Goal: Obtain resource: Obtain resource

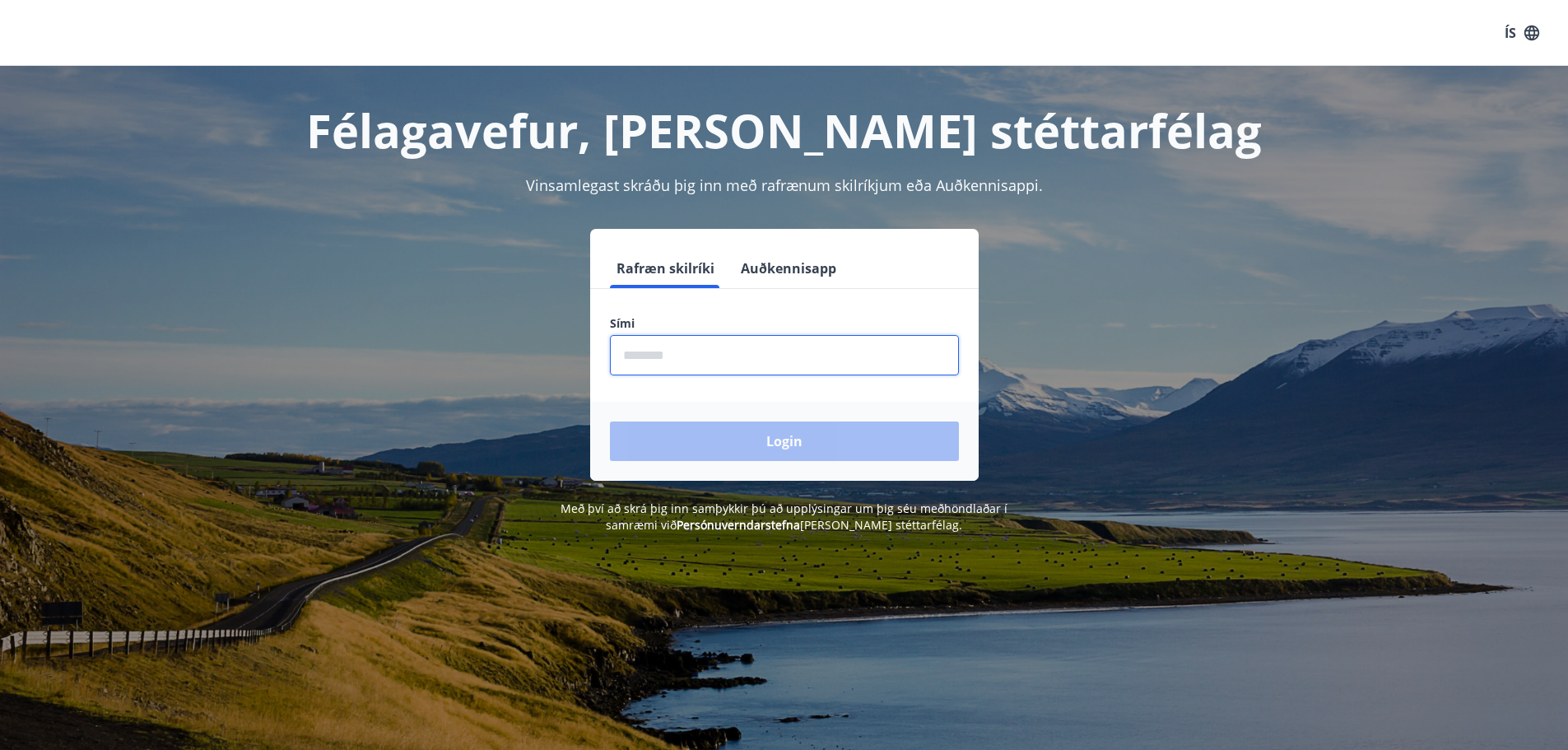
click at [705, 358] on input "phone" at bounding box center [784, 355] width 349 height 40
type input "********"
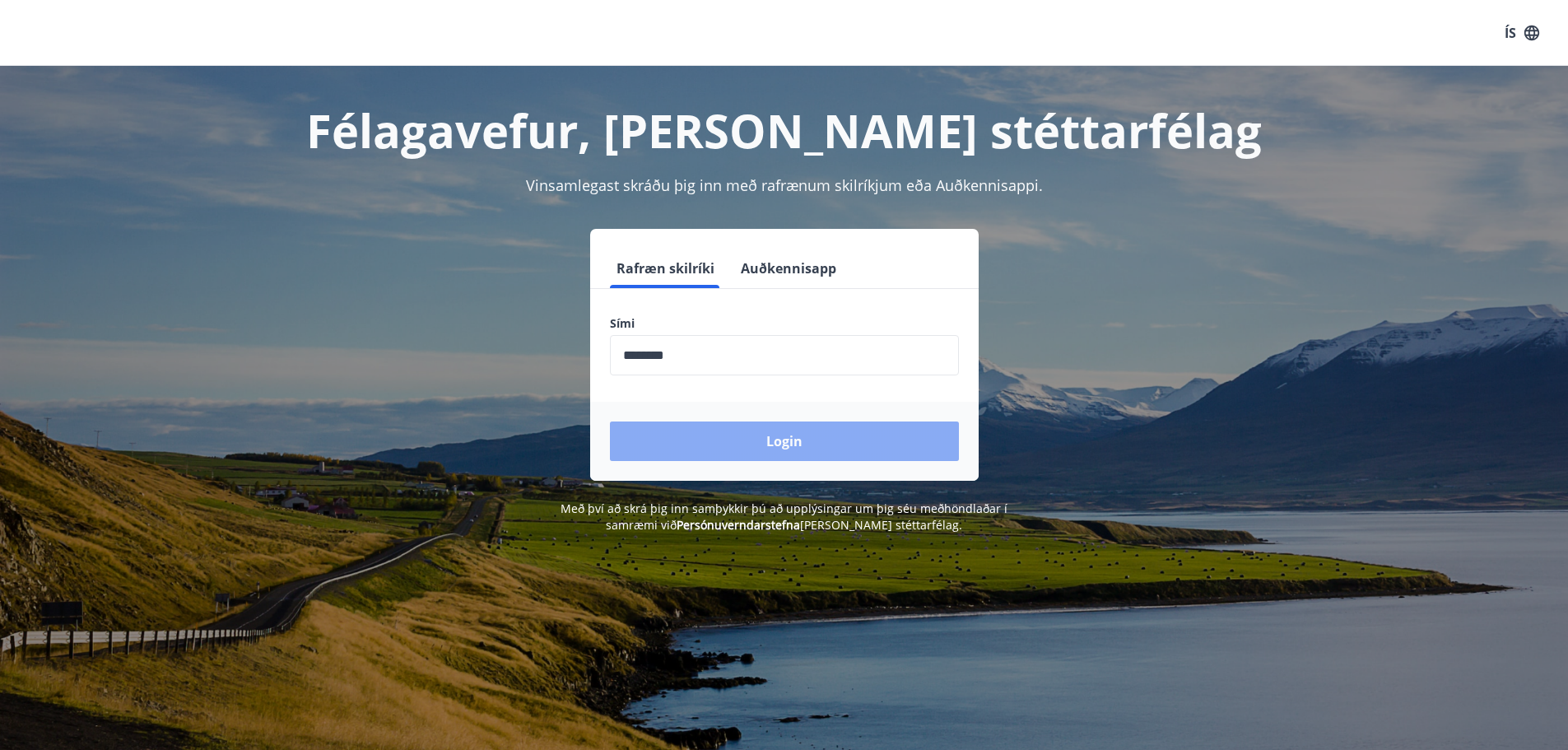
click at [732, 447] on button "Login" at bounding box center [784, 441] width 349 height 39
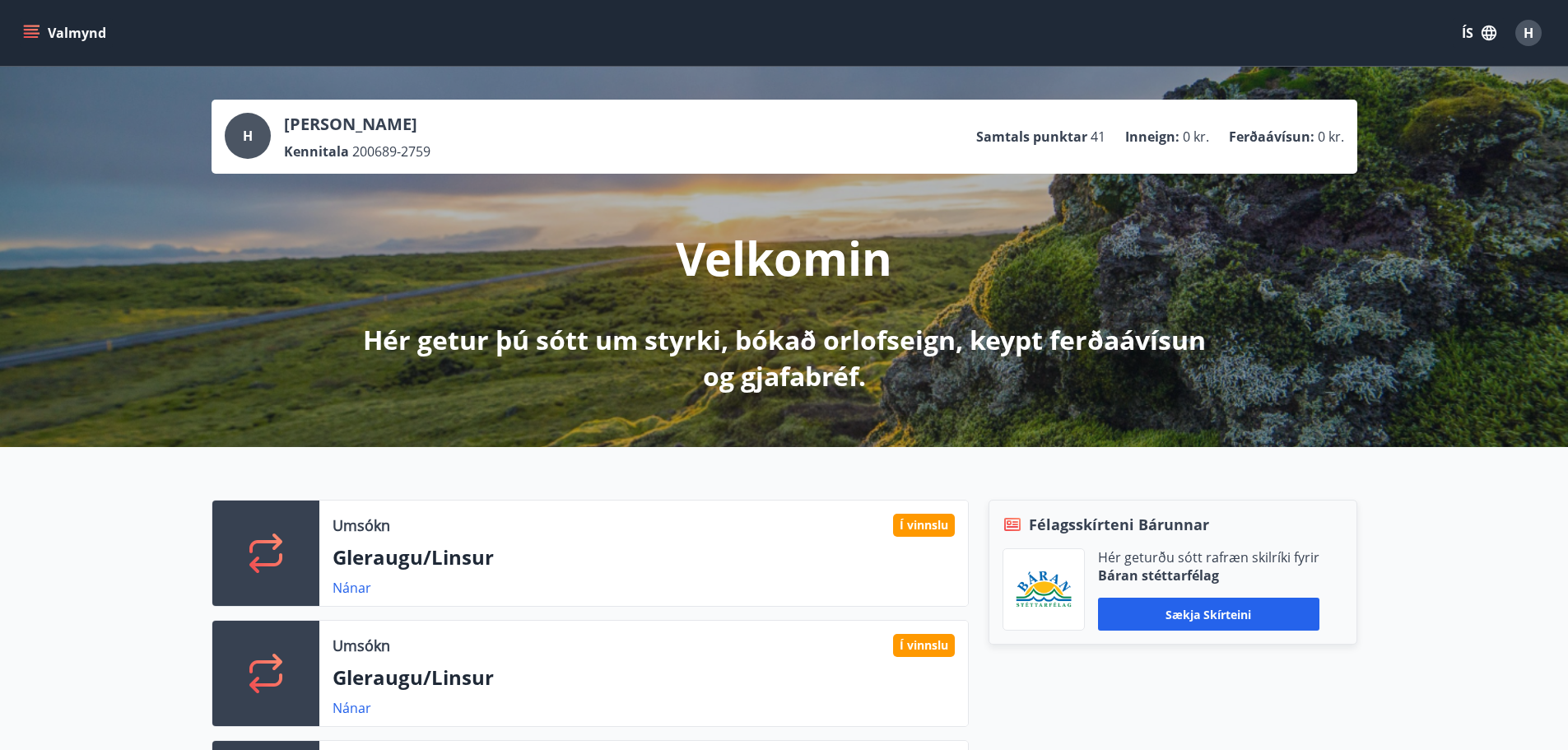
click at [18, 39] on div "Valmynd ÍS H" at bounding box center [784, 33] width 1568 height 66
click at [23, 33] on button "Valmynd" at bounding box center [66, 33] width 93 height 29
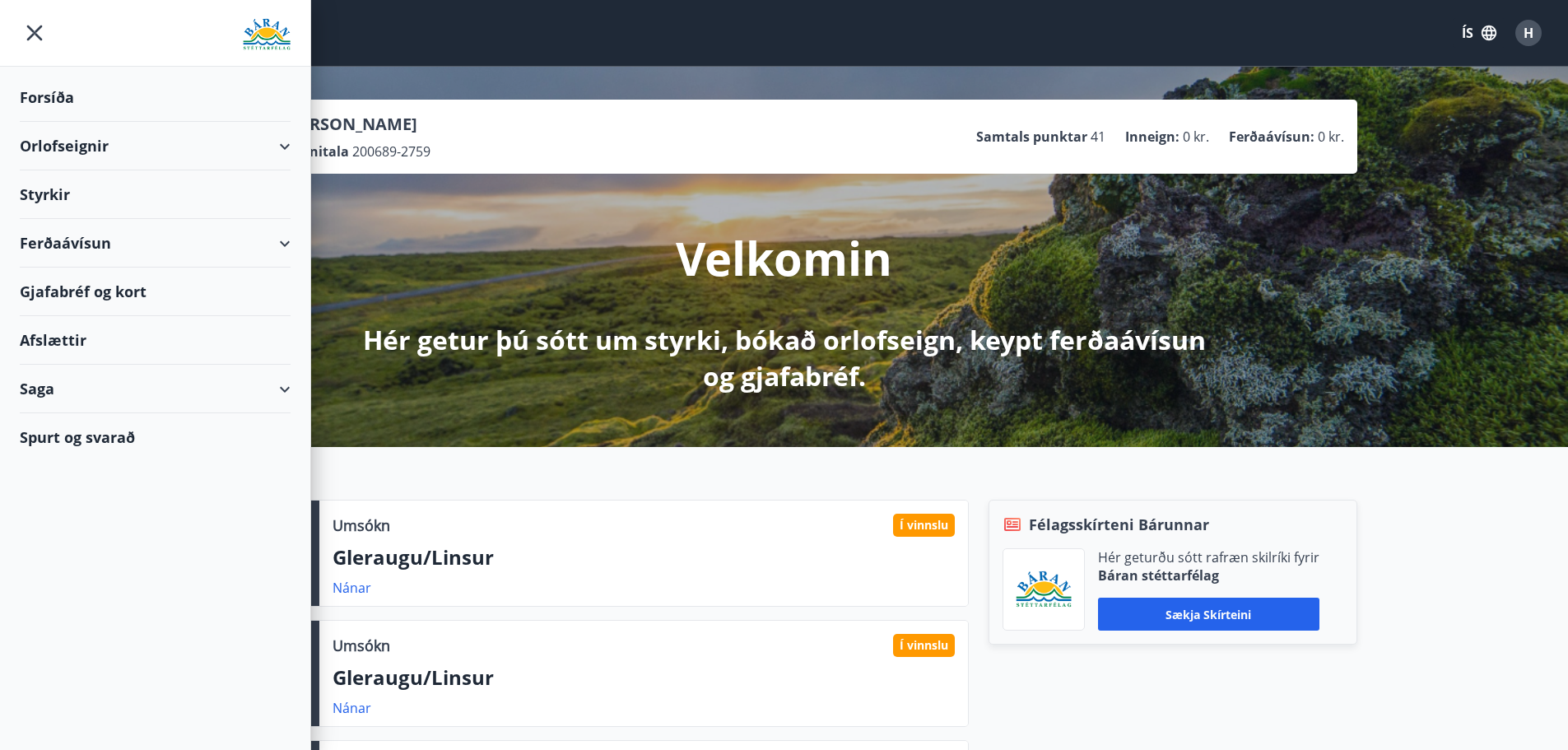
click at [126, 122] on div "Styrkir" at bounding box center [156, 98] width 271 height 49
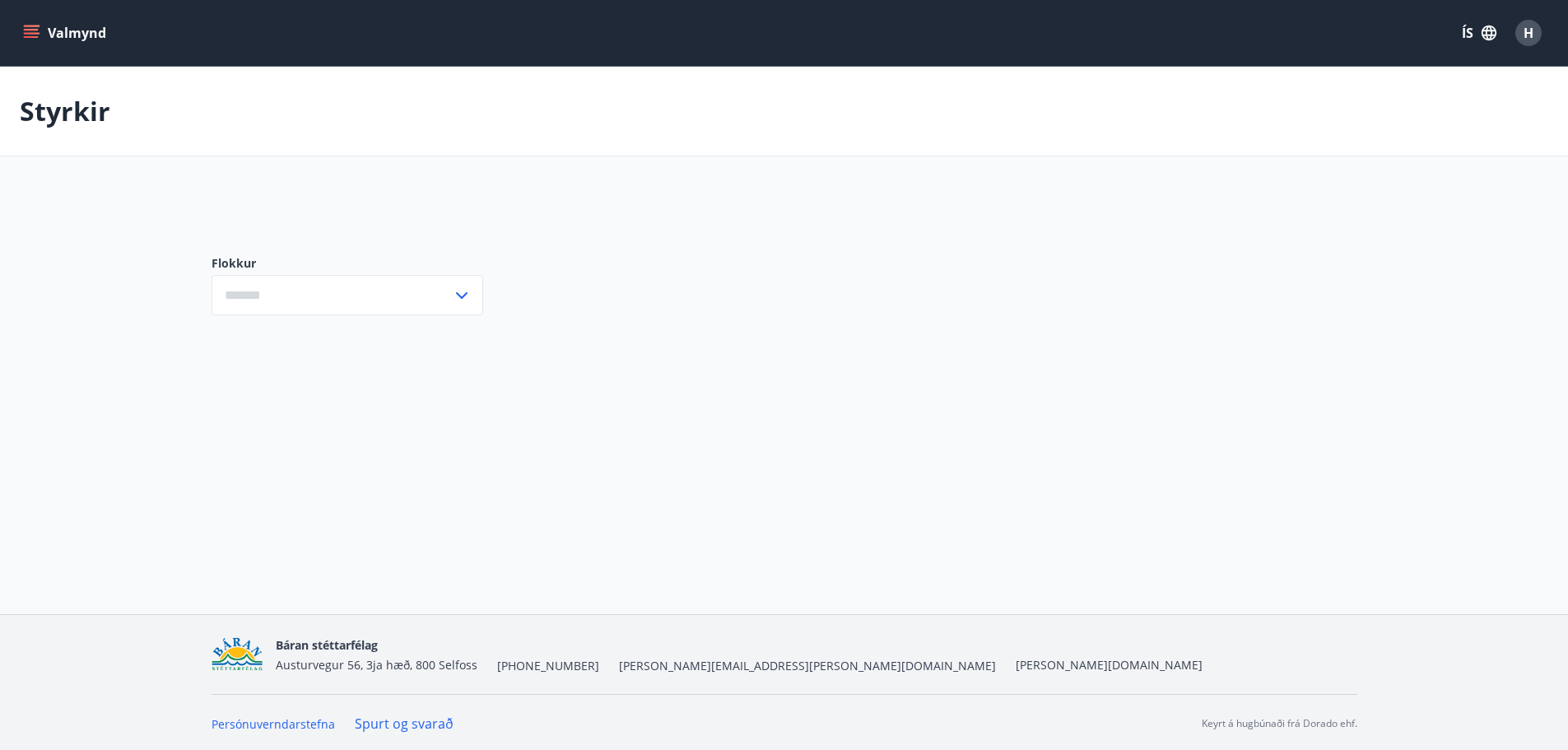
type input "***"
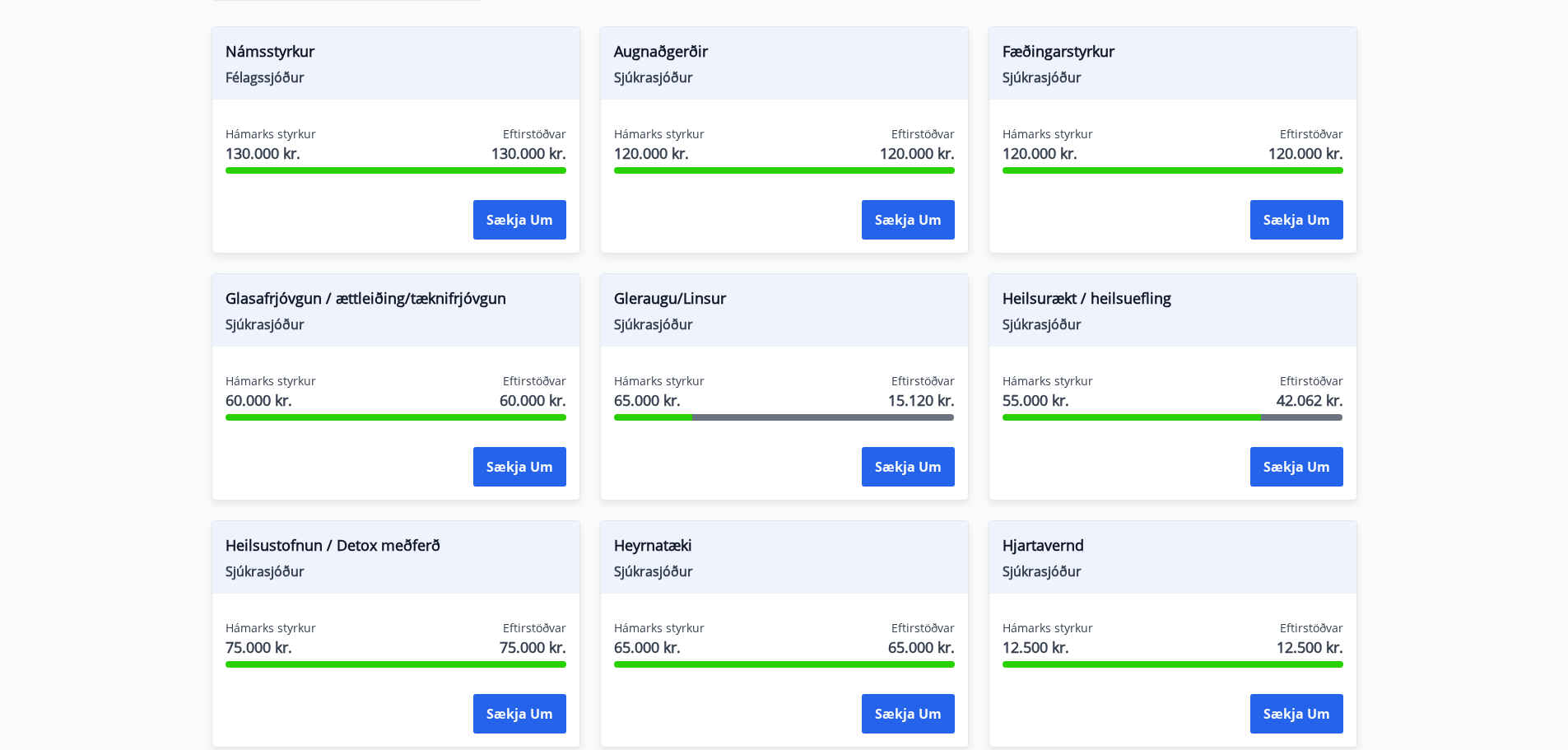
scroll to position [577, 0]
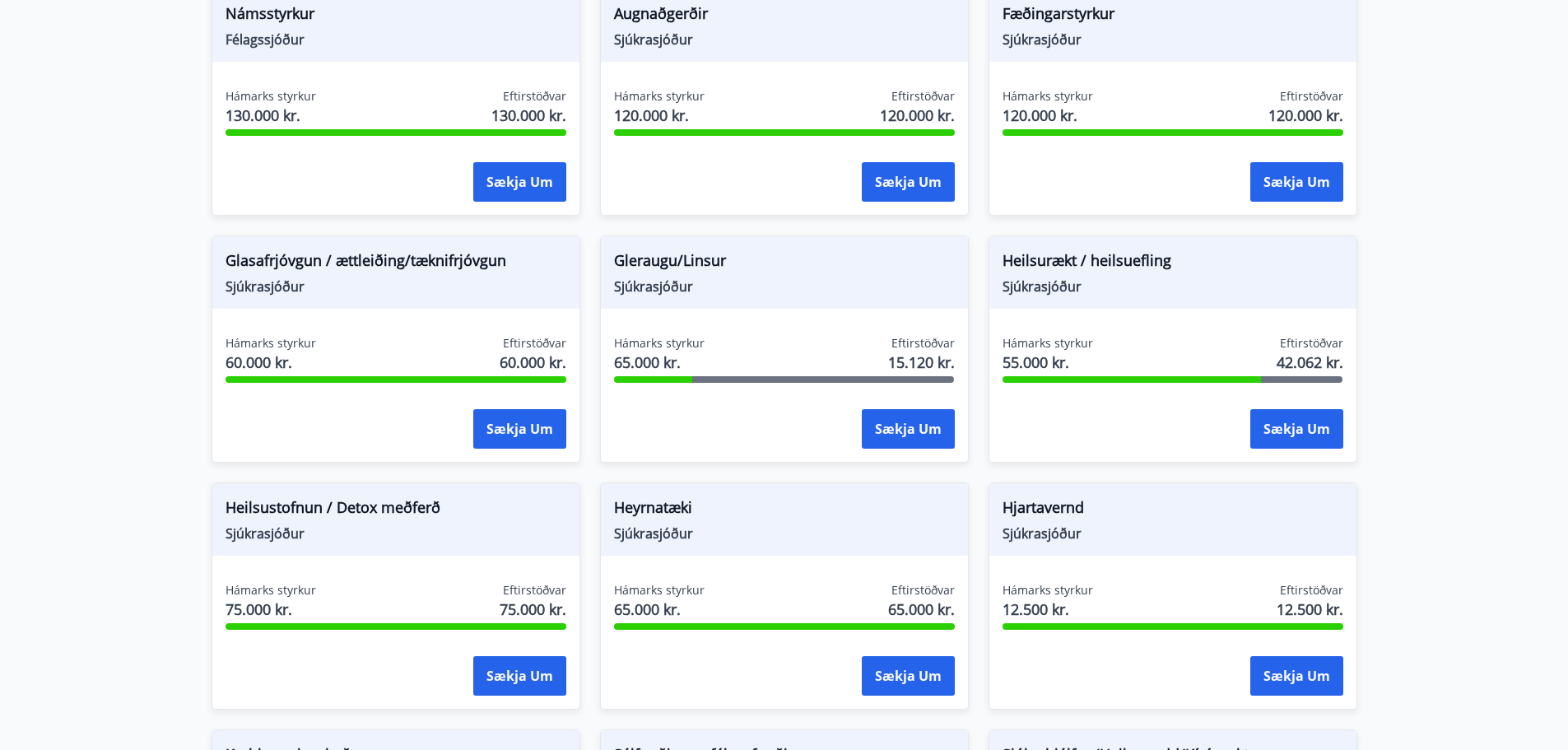
click at [180, 358] on main "Styrkir Heilsu- og forvarnarstyrkir Félagsmenn [PERSON_NAME] um ýmsa heilsu- og…" at bounding box center [784, 357] width 1568 height 1734
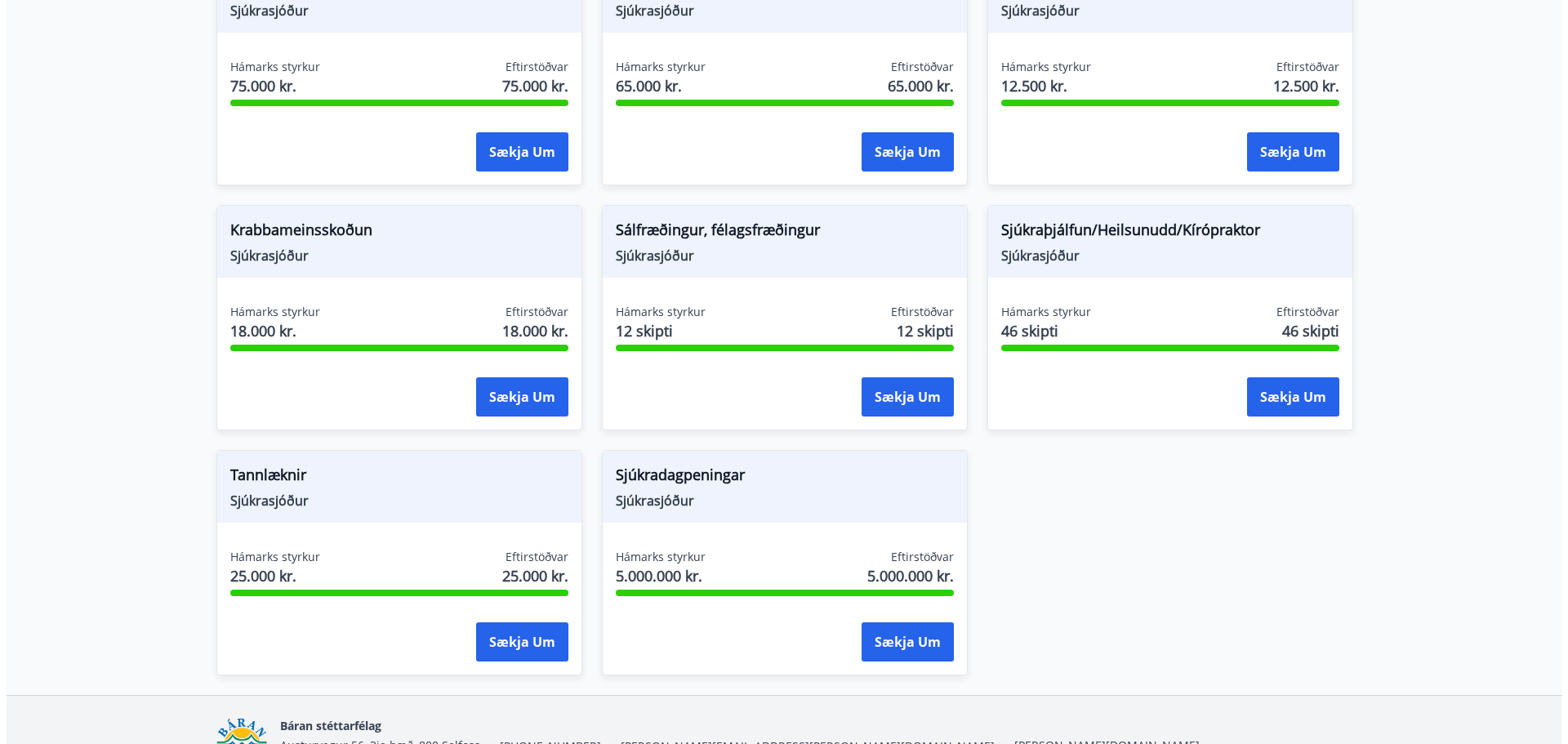
scroll to position [1062, 0]
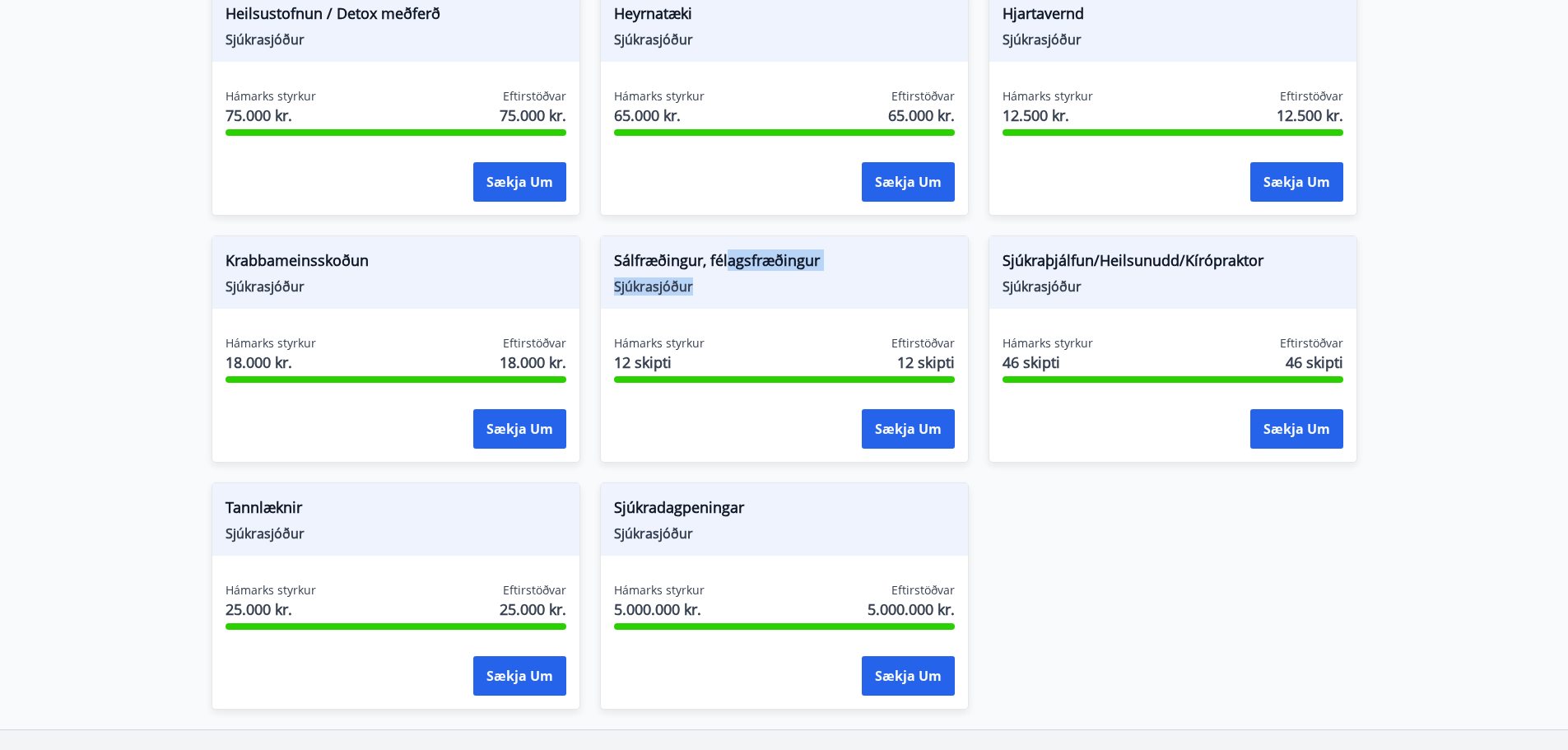
drag, startPoint x: 727, startPoint y: 256, endPoint x: 804, endPoint y: 294, distance: 85.9
click at [802, 293] on div "Sálfræðingur, félagsfræðingur Sjúkrasjóður" at bounding box center [784, 272] width 367 height 73
click at [804, 294] on span "Sjúkrasjóður" at bounding box center [784, 287] width 341 height 18
click at [774, 424] on div "Sækja um" at bounding box center [784, 429] width 341 height 41
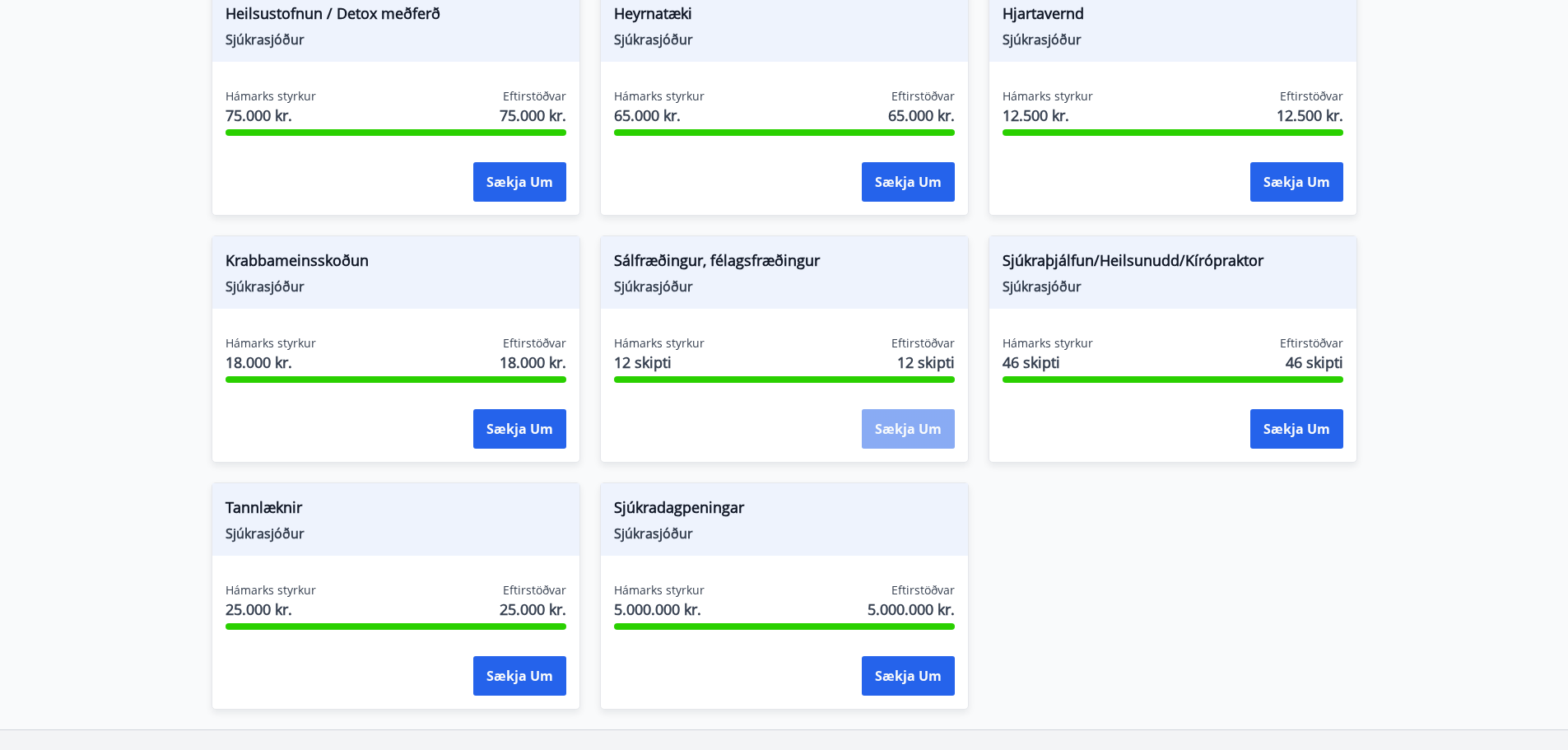
click at [869, 414] on button "Sækja um" at bounding box center [908, 429] width 93 height 39
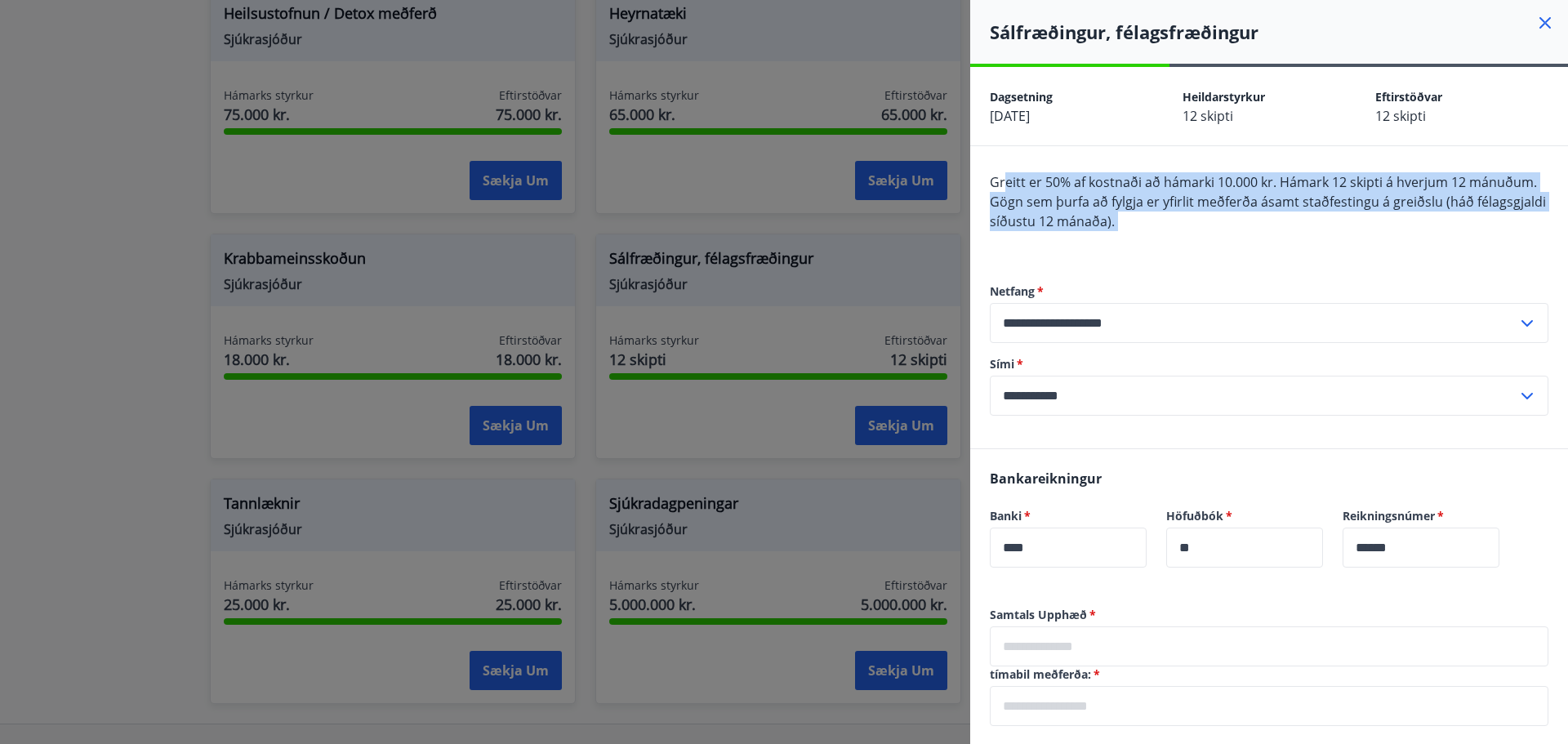
drag, startPoint x: 1005, startPoint y: 184, endPoint x: 1206, endPoint y: 234, distance: 207.1
click at [1205, 234] on div "Greitt er 50% af kostnaði að hámarki 10.000 kr. Hámark 12 skipti á hverjum 12 m…" at bounding box center [1268, 212] width 559 height 78
click at [1217, 231] on div "Greitt er 50% af kostnaði að hámarki 10.000 kr. Hámark 12 skipti á hverjum 12 m…" at bounding box center [1268, 212] width 559 height 78
drag, startPoint x: 1187, startPoint y: 222, endPoint x: 989, endPoint y: 188, distance: 200.9
click at [989, 188] on div "**********" at bounding box center [1269, 297] width 598 height 302
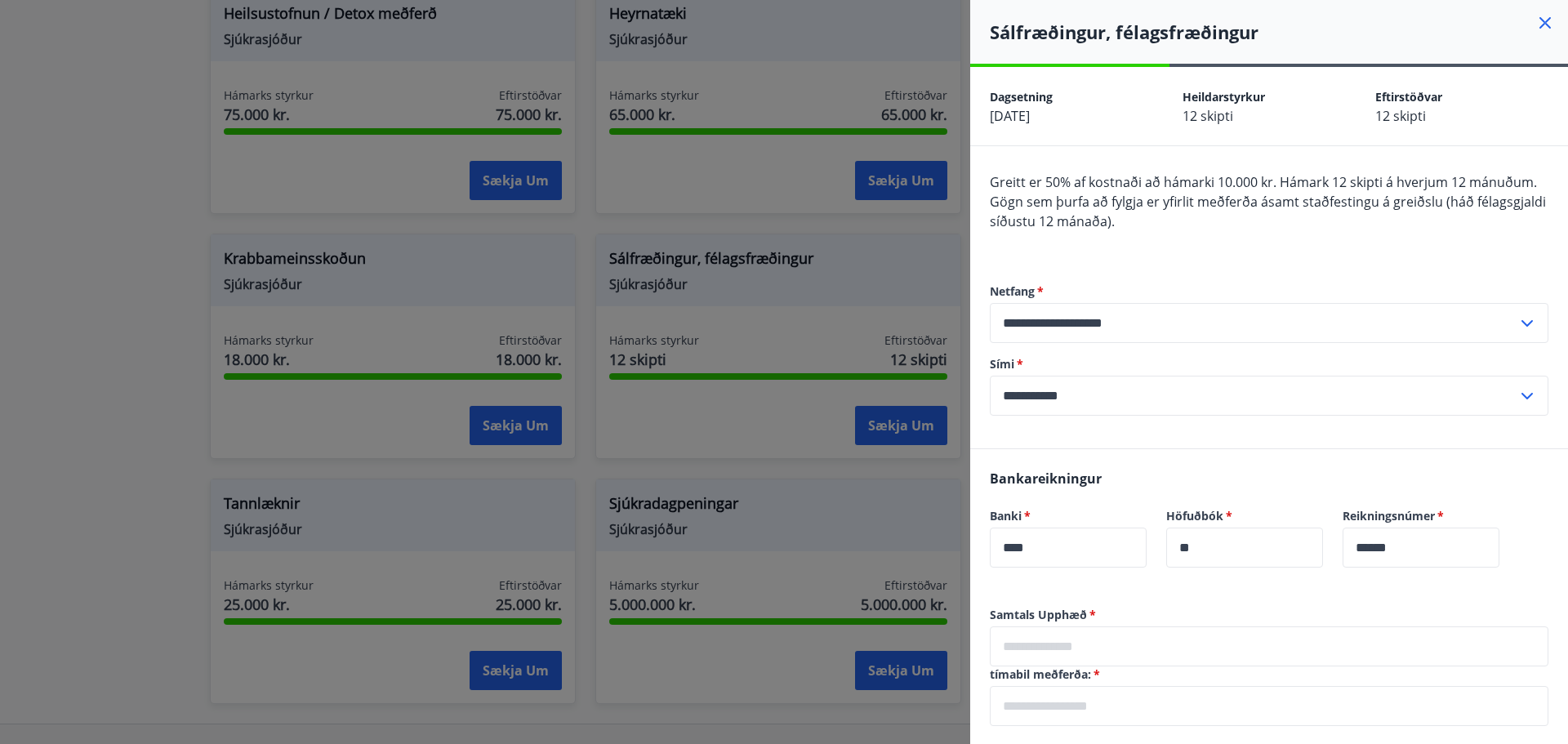
click at [1363, 239] on div "Greitt er 50% af kostnaði að hámarki 10.000 kr. Hámark 12 skipti á hverjum 12 m…" at bounding box center [1268, 212] width 559 height 78
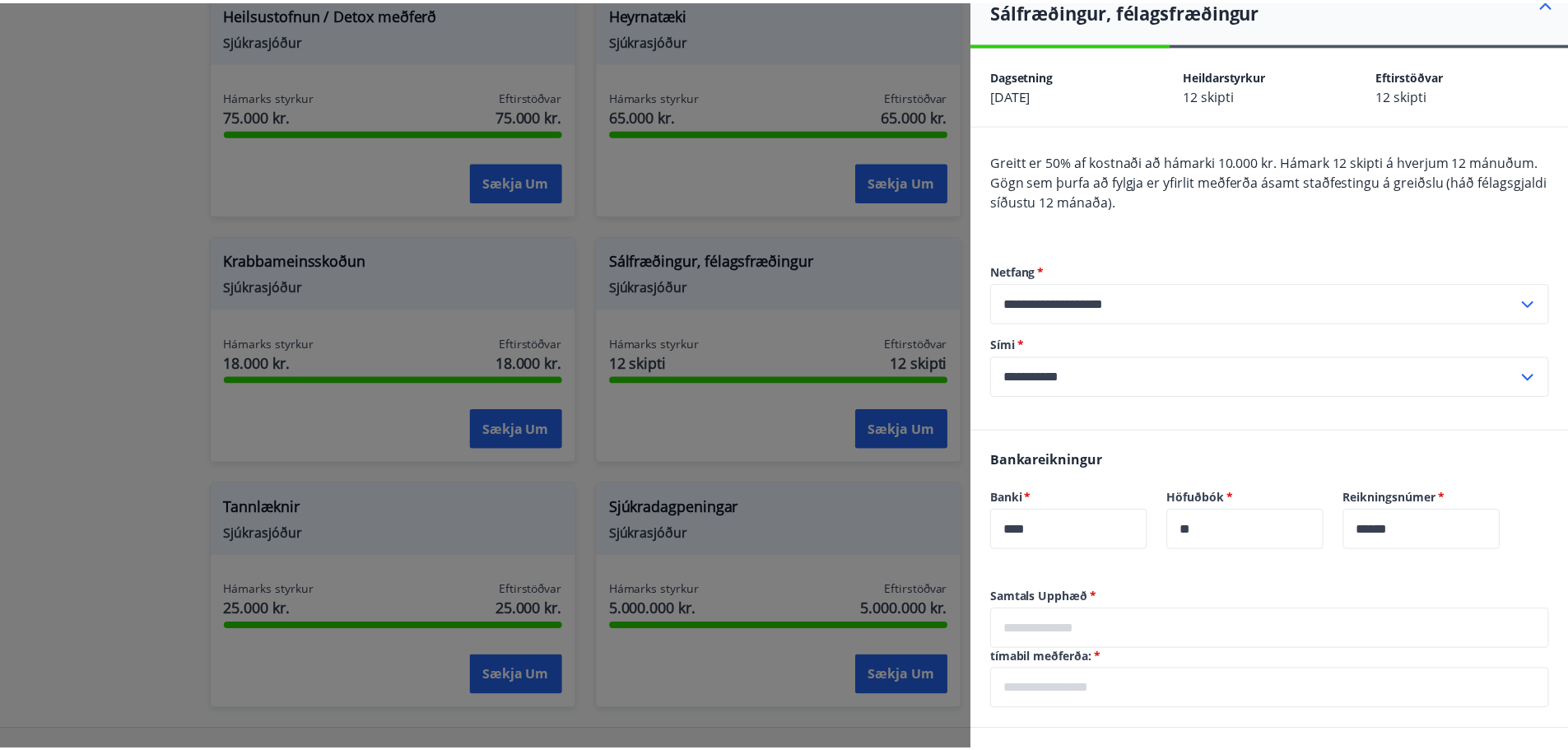
scroll to position [0, 0]
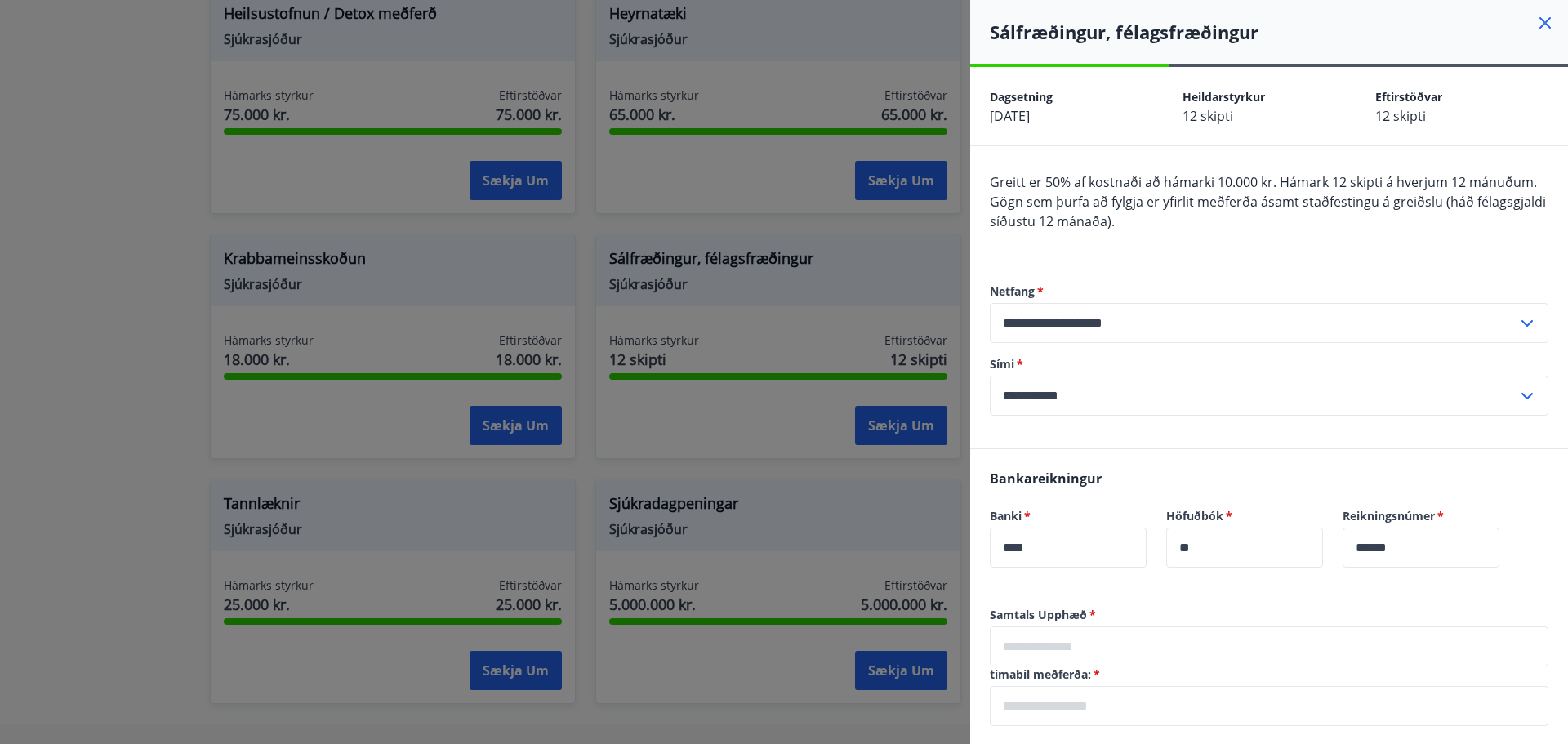
click at [1518, 22] on h4 "Sálfræðingur, félagsfræðingur" at bounding box center [1278, 32] width 579 height 25
click at [1520, 24] on h4 "Sálfræðingur, félagsfræðingur" at bounding box center [1278, 32] width 579 height 25
click at [1536, 20] on icon at bounding box center [1546, 23] width 20 height 20
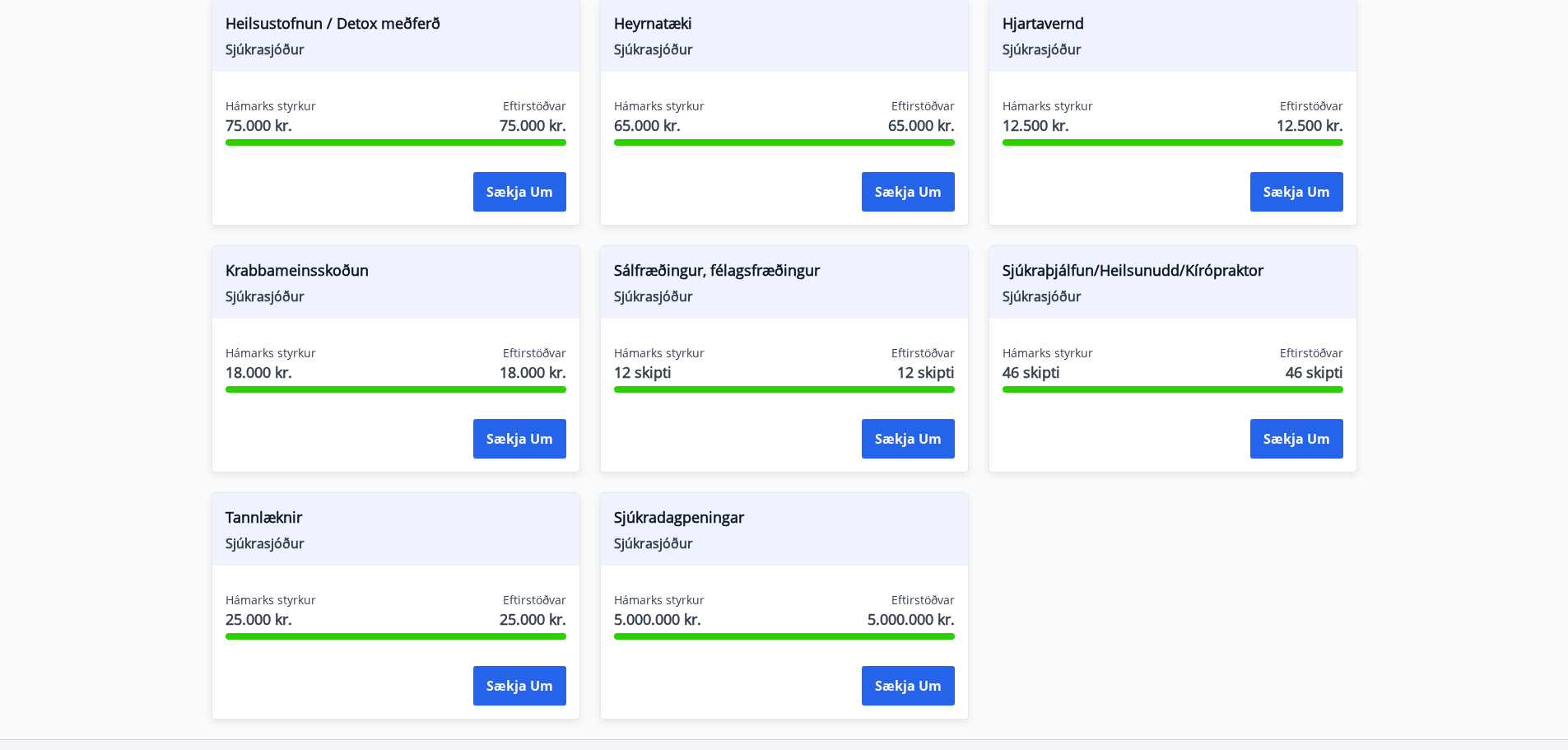
scroll to position [1024, 0]
